Goal: Information Seeking & Learning: Learn about a topic

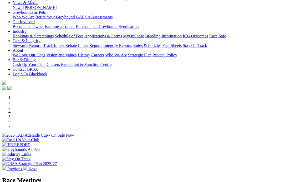
scroll to position [71, 0]
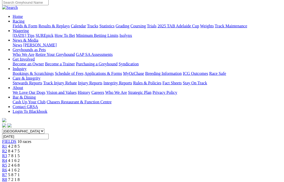
scroll to position [44, 0]
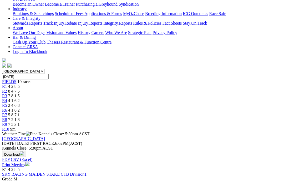
scroll to position [104, 0]
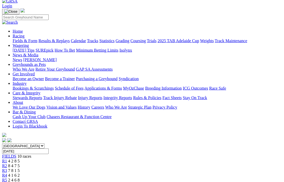
scroll to position [29, 0]
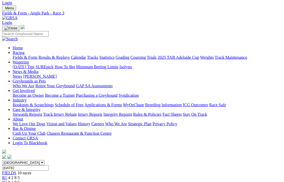
scroll to position [0, 0]
